Goal: Information Seeking & Learning: Understand process/instructions

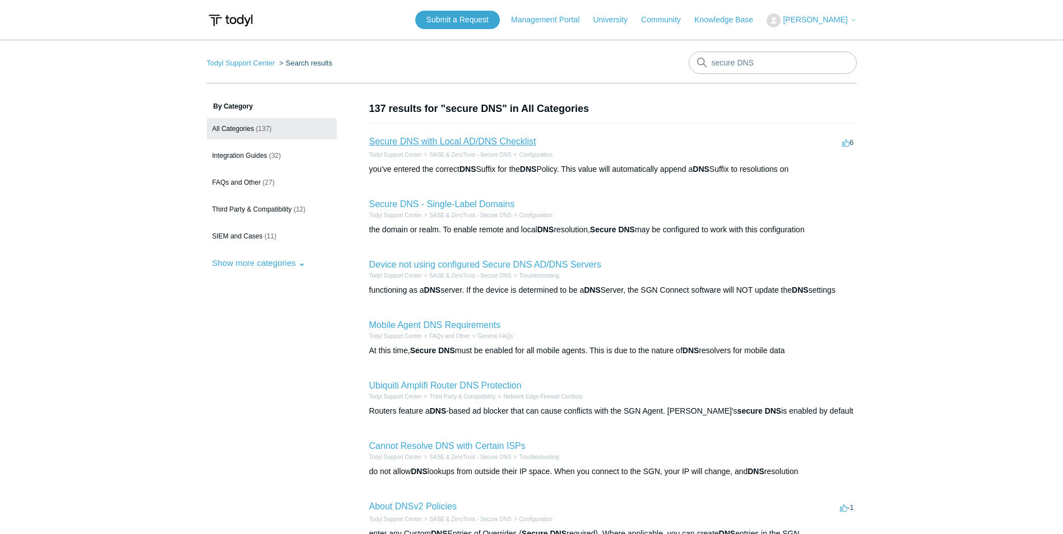
click at [453, 139] on link "Secure DNS with Local AD/DNS Checklist" at bounding box center [452, 142] width 167 height 10
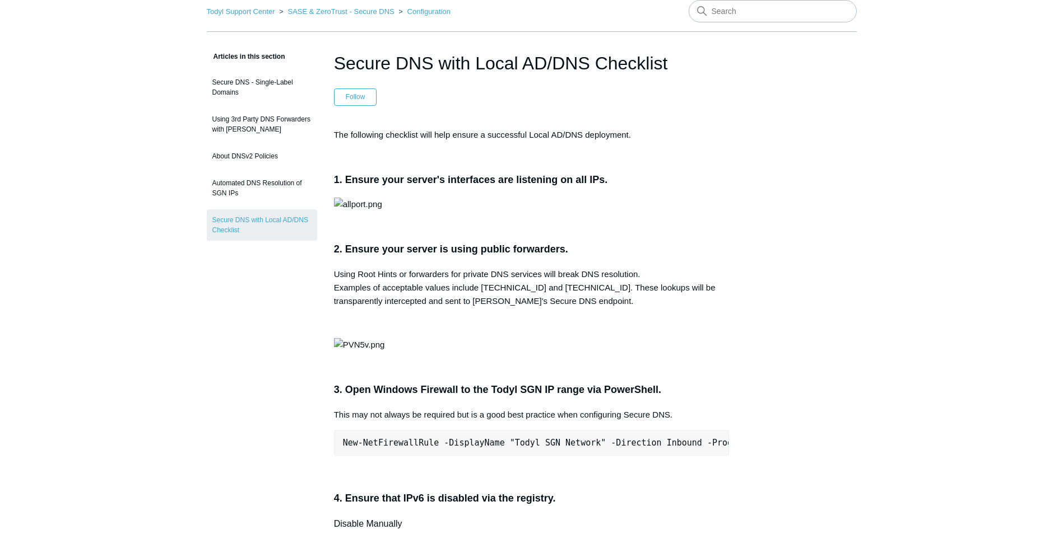
scroll to position [56, 0]
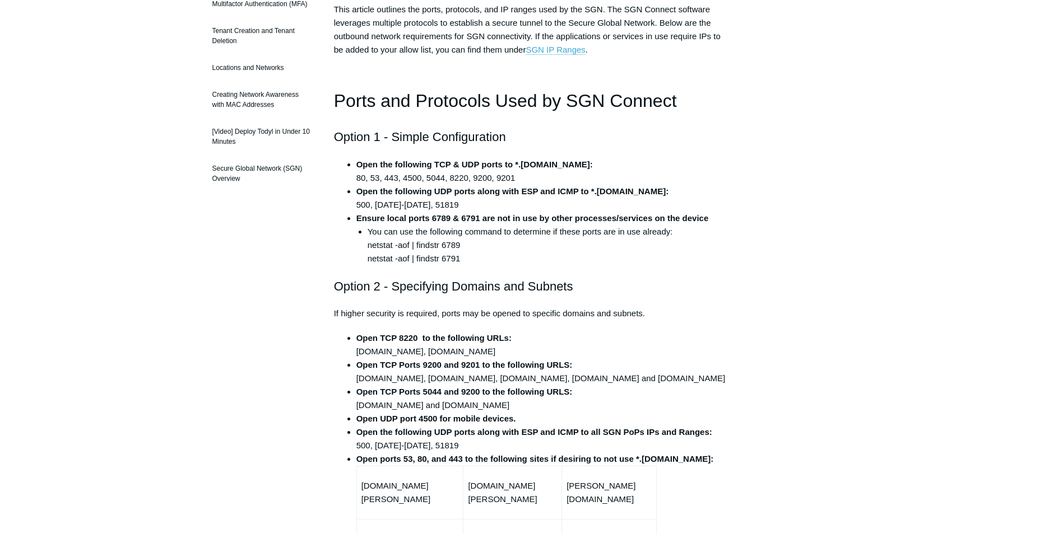
scroll to position [224, 0]
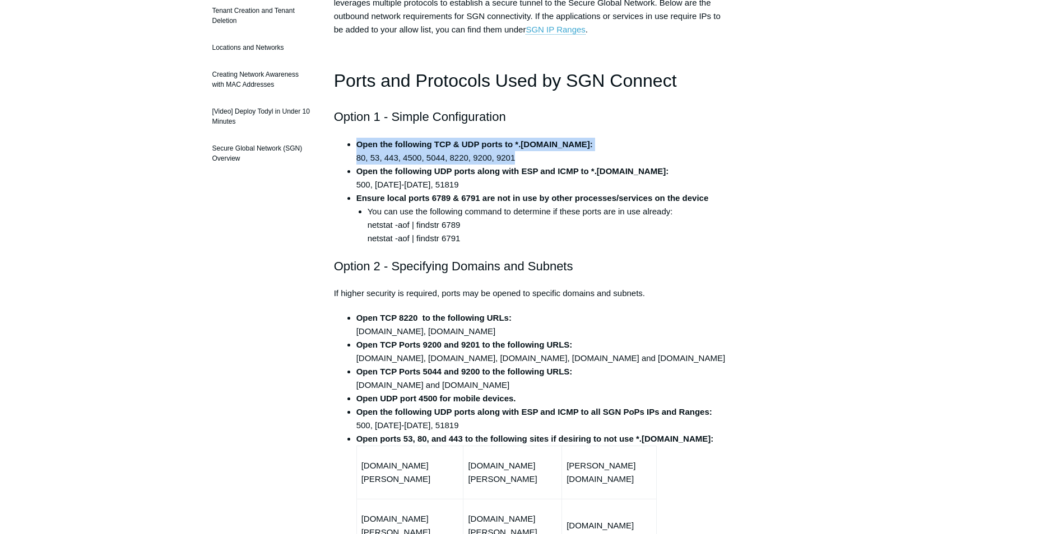
drag, startPoint x: 496, startPoint y: 152, endPoint x: 346, endPoint y: 141, distance: 151.1
click at [346, 141] on ul "Open the following TCP & UDP ports to *.[DOMAIN_NAME]: 80, 53, 443, 4500, 5044,…" at bounding box center [537, 192] width 384 height 108
drag, startPoint x: 346, startPoint y: 141, endPoint x: 313, endPoint y: 173, distance: 45.6
click at [313, 173] on div "Articles in this section Deployment Guide Outbound Firewall Rules and IPs used …" at bounding box center [262, 25] width 110 height 297
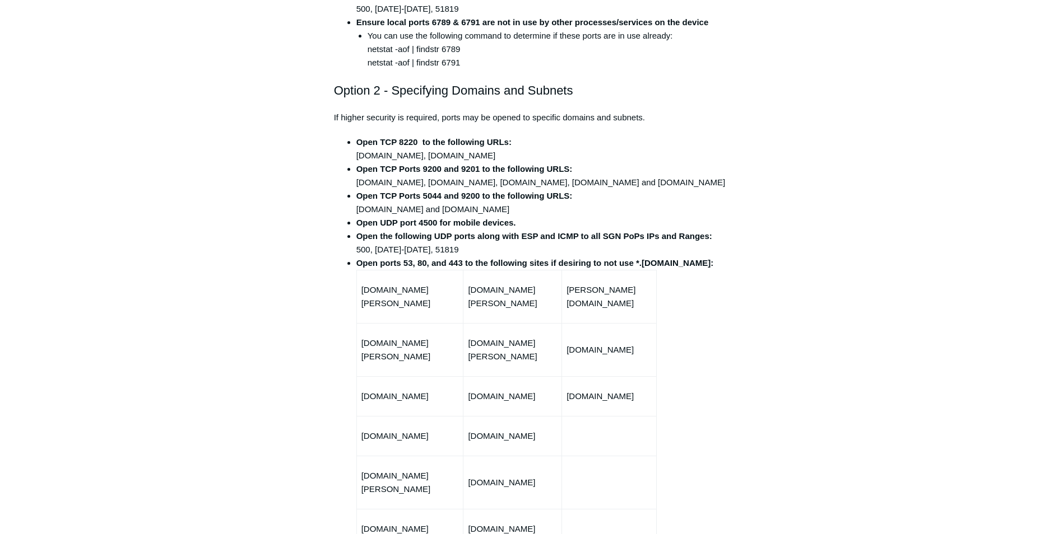
scroll to position [392, 0]
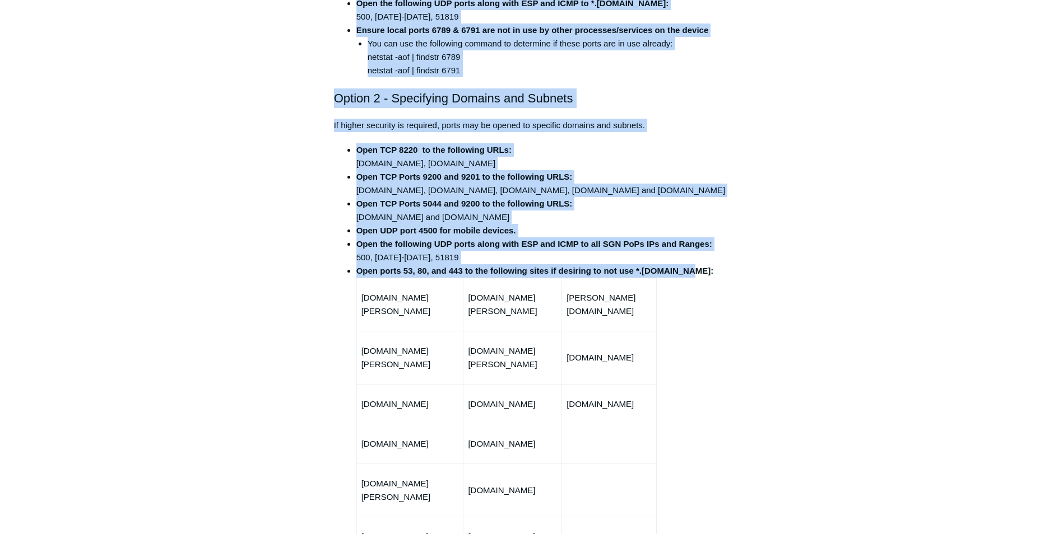
drag, startPoint x: 331, startPoint y: 100, endPoint x: 546, endPoint y: 282, distance: 282.2
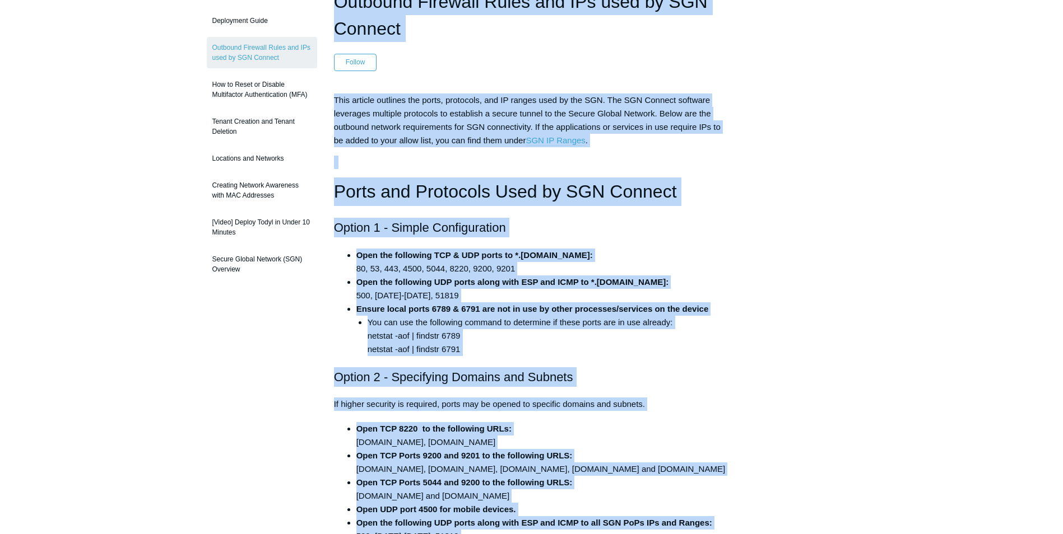
scroll to position [112, 0]
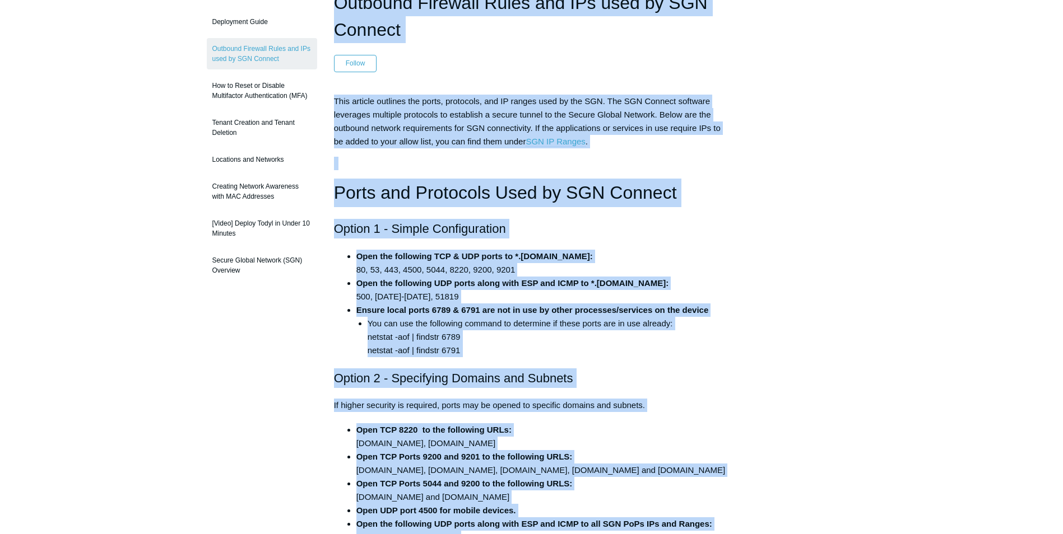
click at [711, 229] on h2 "Option 1 - Simple Configuration" at bounding box center [532, 229] width 396 height 20
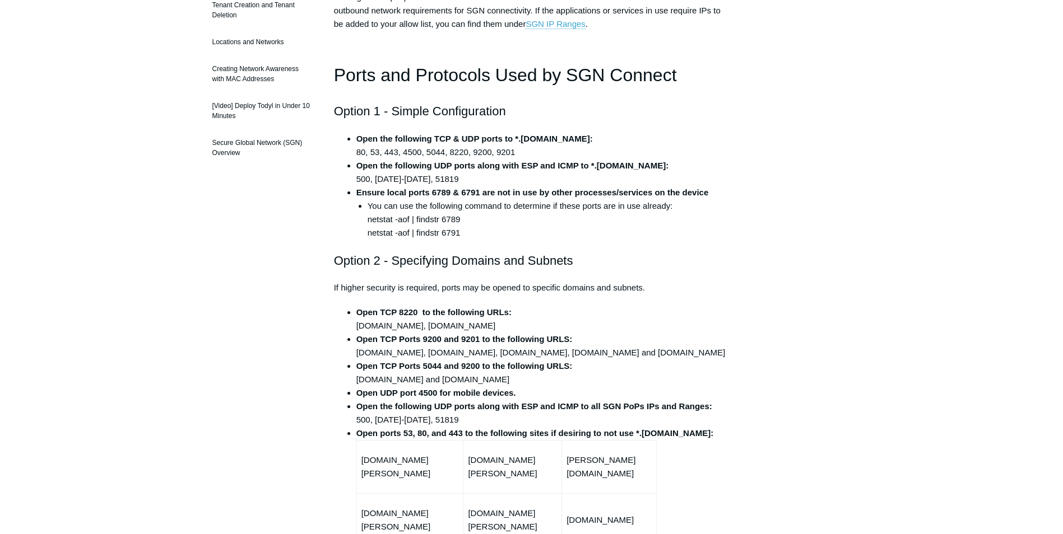
scroll to position [224, 0]
